Goal: Task Accomplishment & Management: Use online tool/utility

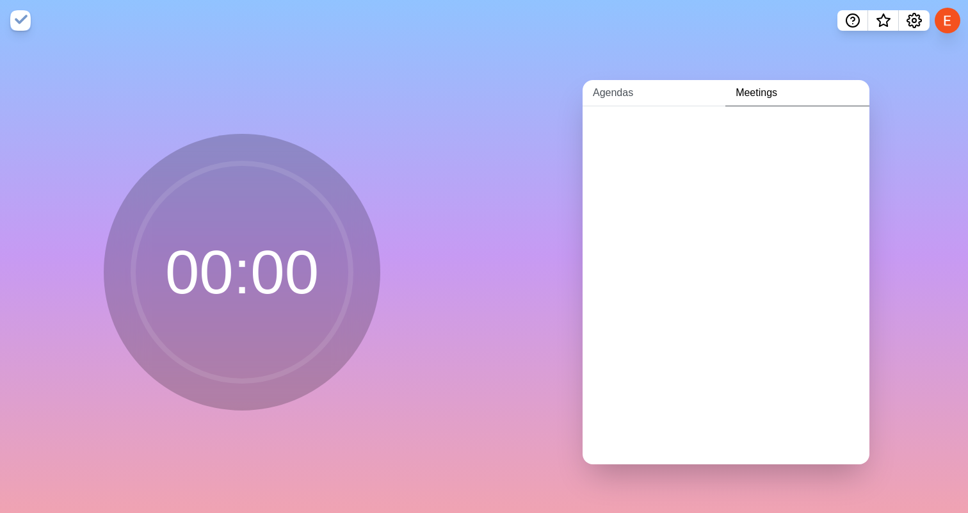
click at [627, 90] on link "Agendas" at bounding box center [654, 93] width 143 height 26
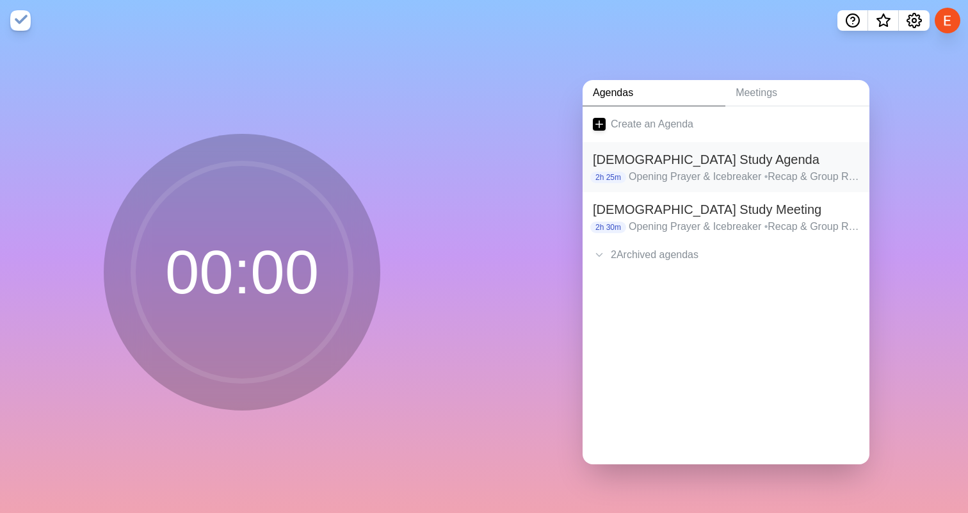
drag, startPoint x: 681, startPoint y: 175, endPoint x: 681, endPoint y: 182, distance: 7.0
click at [681, 175] on p "Opening Prayer & Icebreaker • Recap & Group Read (1-2 Chapters) • Study & Take …" at bounding box center [744, 176] width 230 height 15
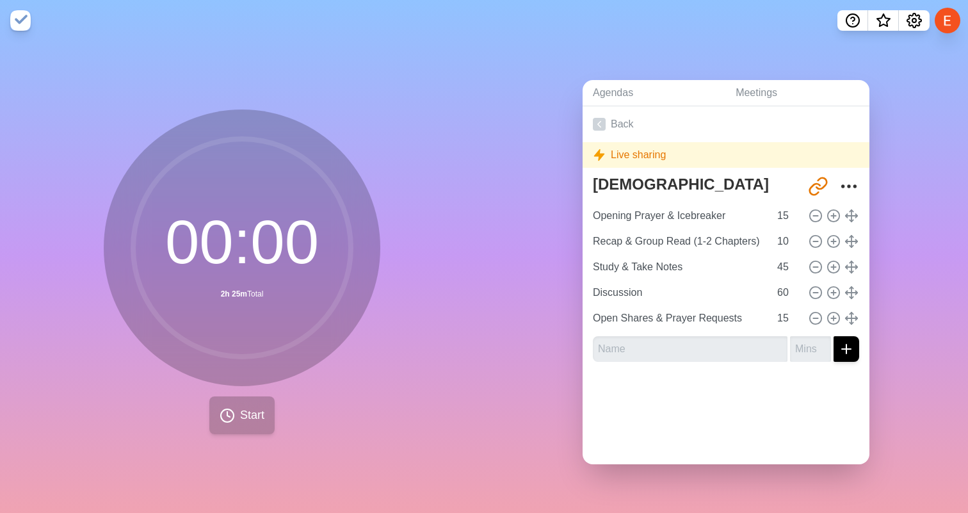
click at [260, 423] on span "Start" at bounding box center [252, 415] width 24 height 17
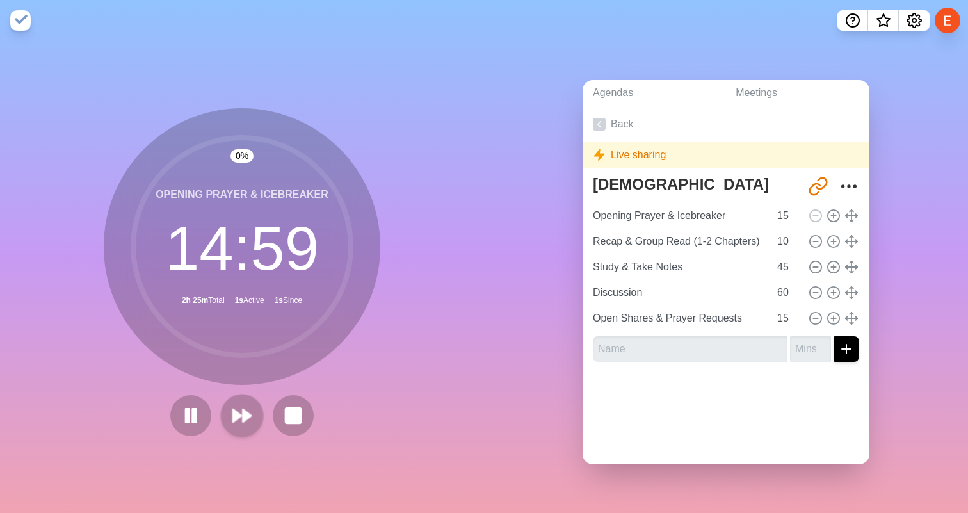
click at [246, 414] on polygon at bounding box center [247, 415] width 8 height 13
